Goal: Find specific page/section: Find specific page/section

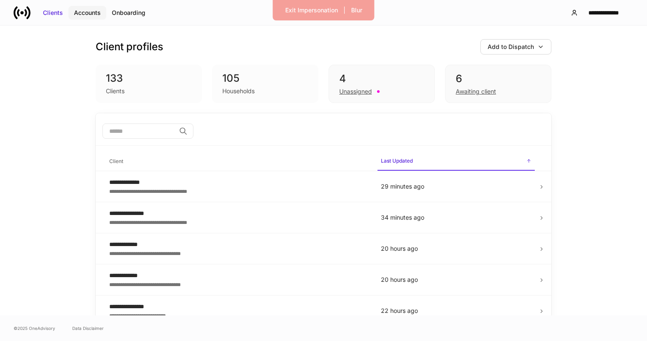
click at [87, 7] on button "Accounts" at bounding box center [87, 13] width 38 height 14
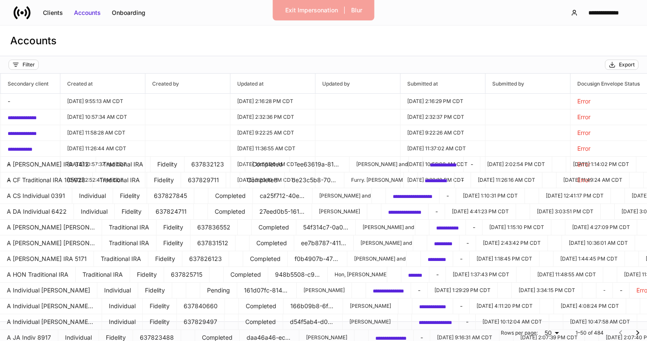
scroll to position [0, 633]
